Goal: Task Accomplishment & Management: Use online tool/utility

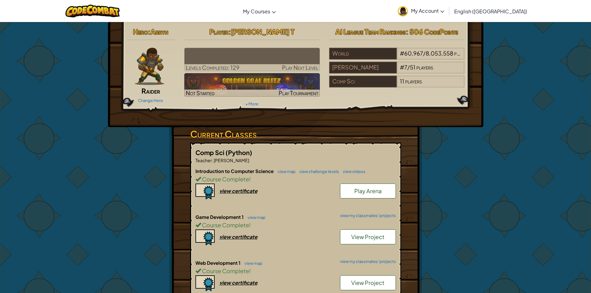
scroll to position [279, 0]
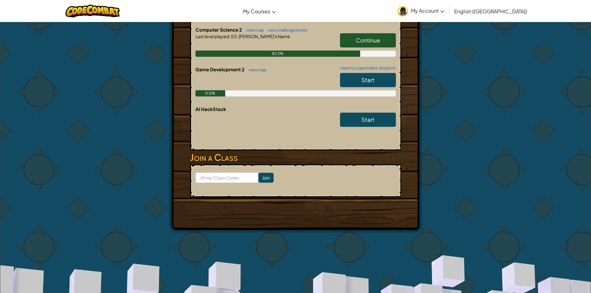
click at [369, 47] on link "Continue" at bounding box center [368, 40] width 56 height 14
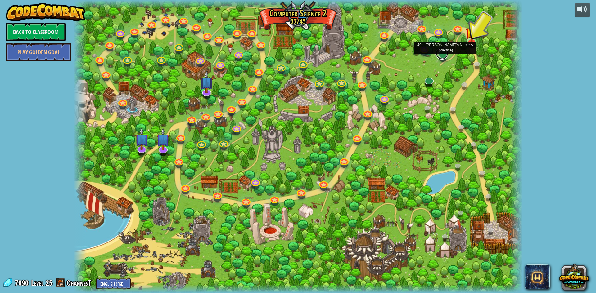
click at [441, 55] on link at bounding box center [442, 53] width 12 height 12
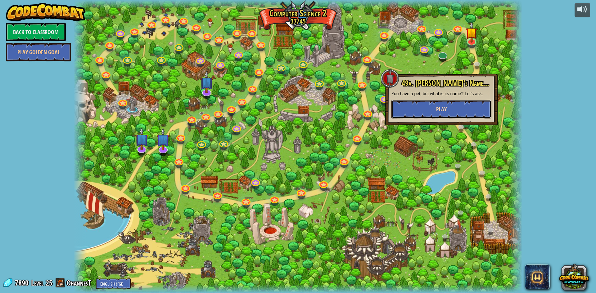
click at [456, 106] on button "Play" at bounding box center [441, 109] width 100 height 19
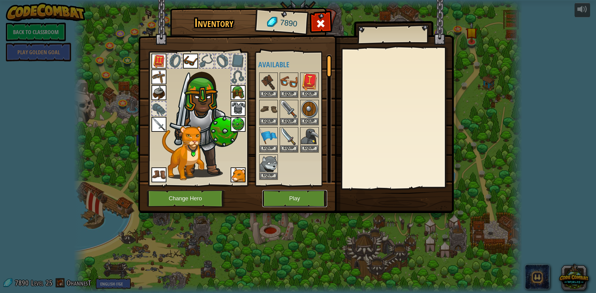
click at [299, 199] on button "Play" at bounding box center [294, 198] width 65 height 17
